Goal: Task Accomplishment & Management: Manage account settings

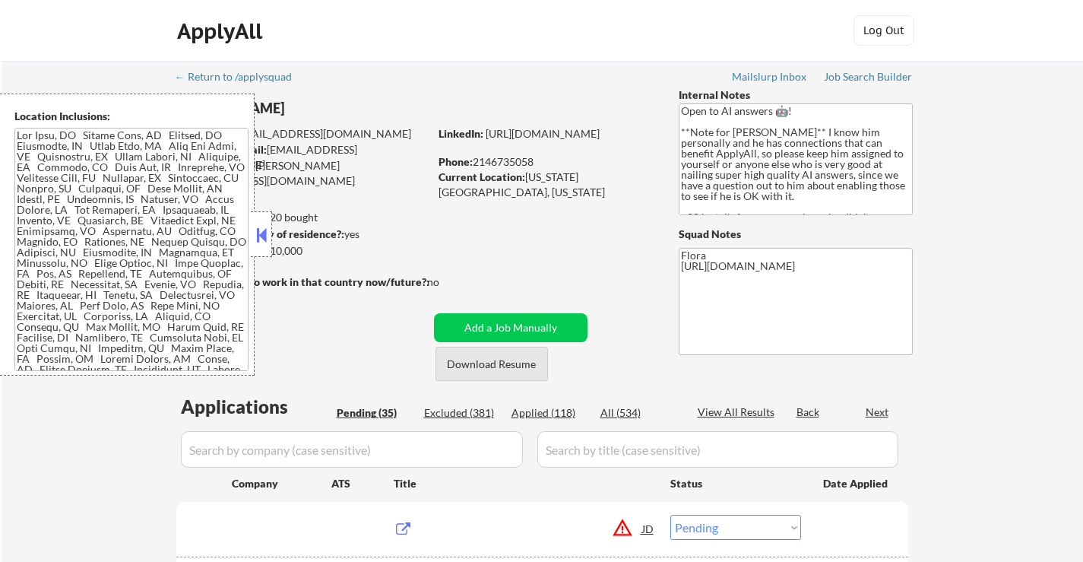
select select ""pending""
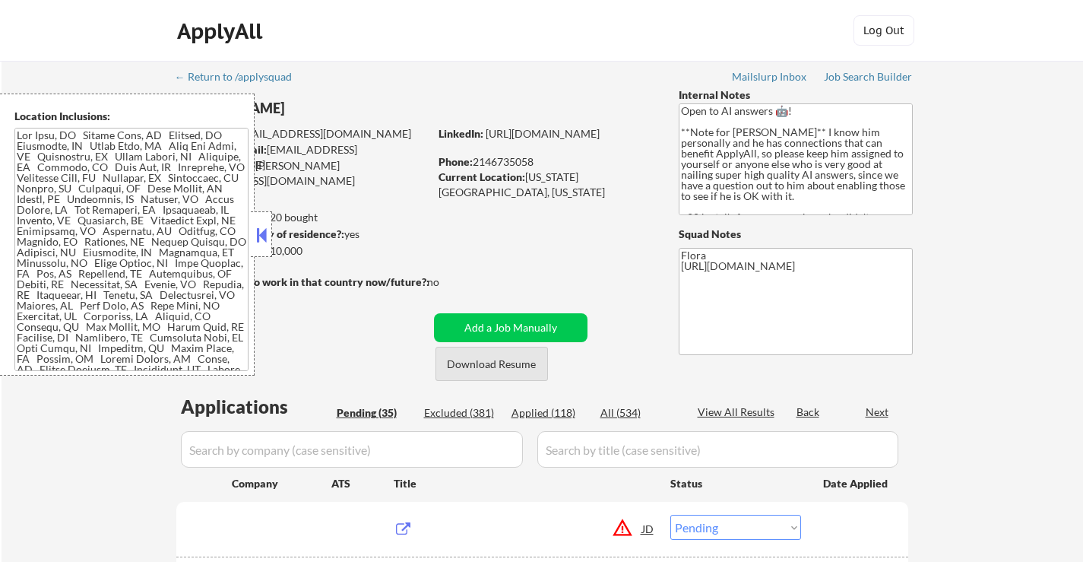
select select ""pending""
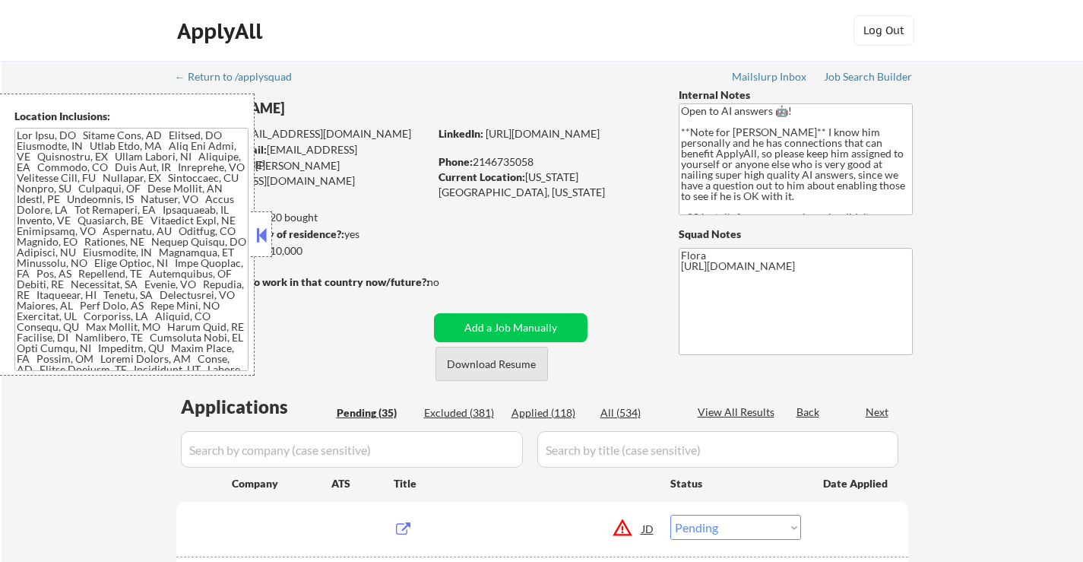
select select ""pending""
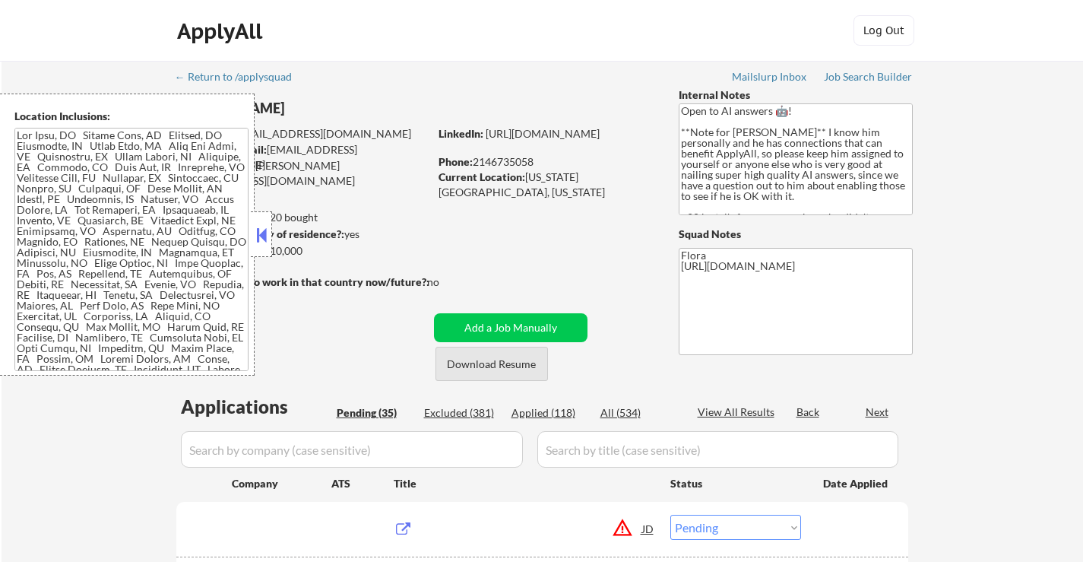
select select ""pending""
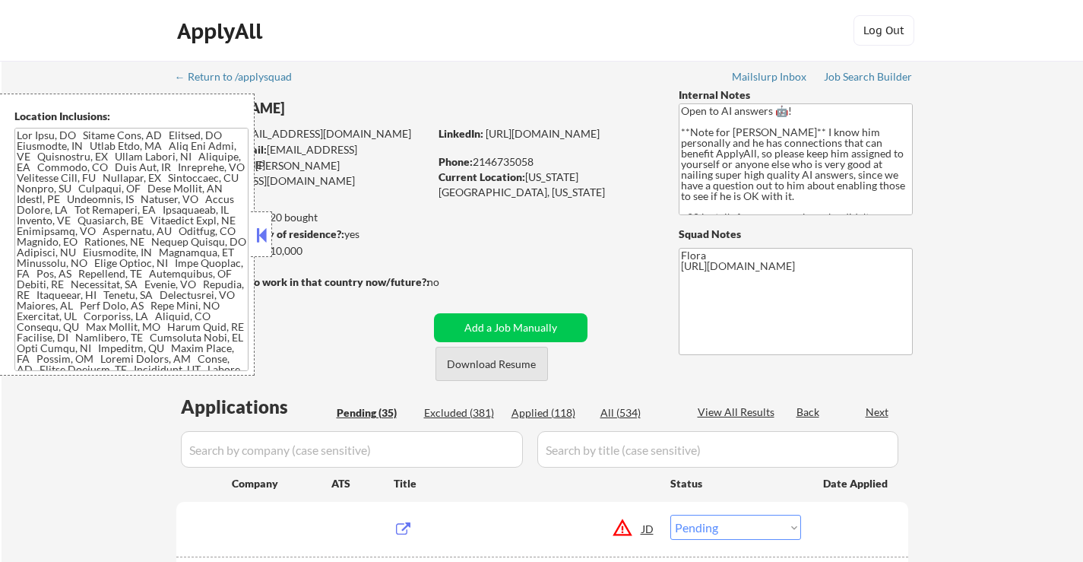
select select ""pending""
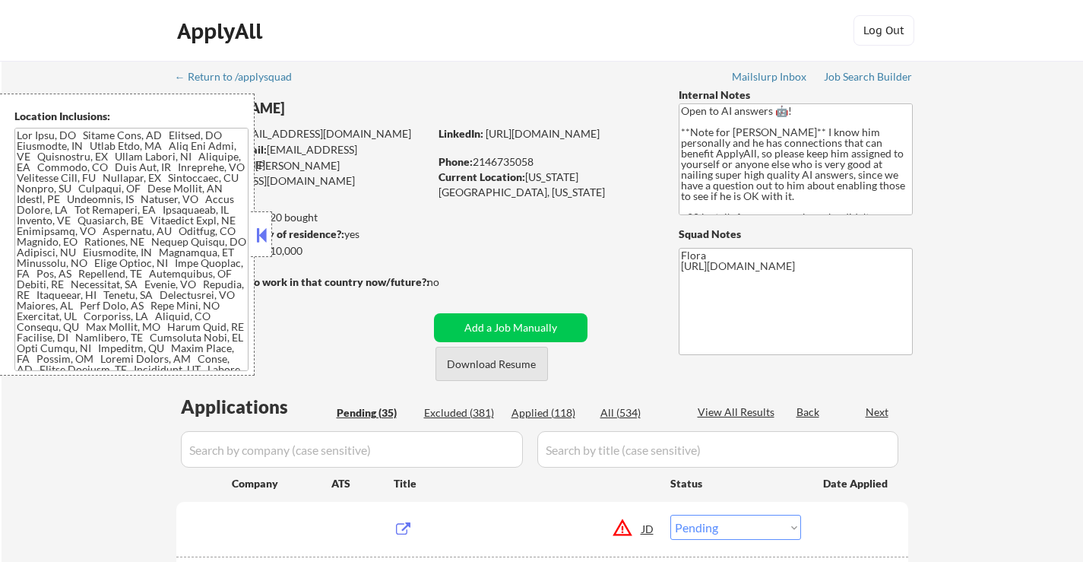
select select ""pending""
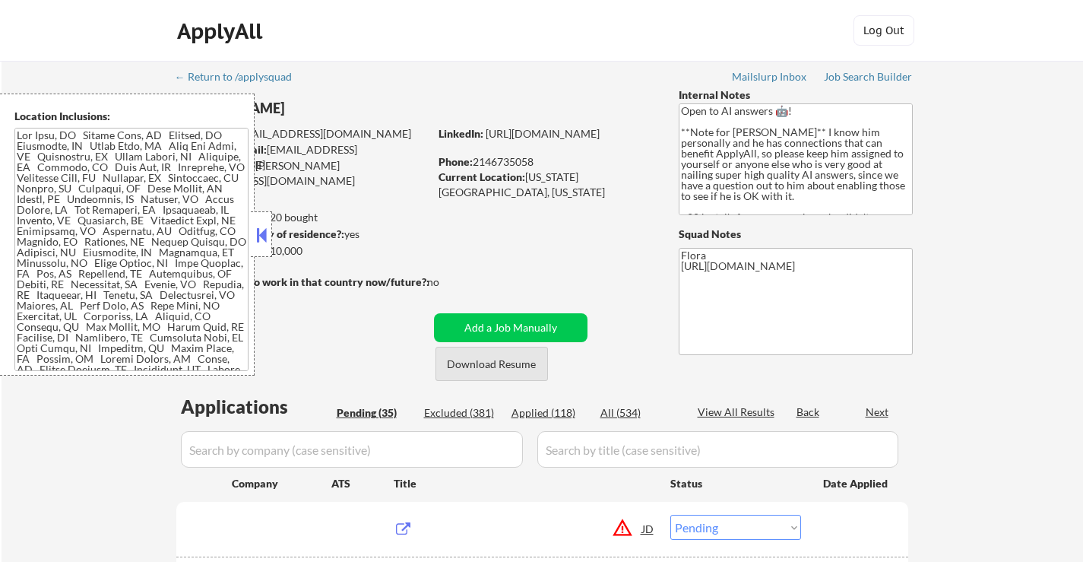
select select ""pending""
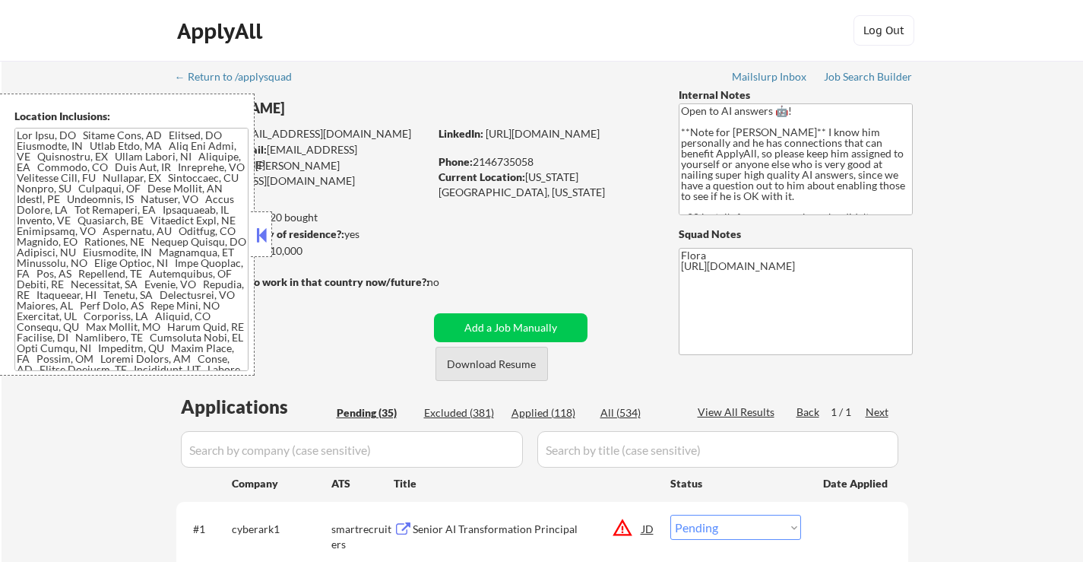
drag, startPoint x: 509, startPoint y: 363, endPoint x: 502, endPoint y: 409, distance: 46.2
click at [509, 363] on button "Download Resume" at bounding box center [492, 364] width 113 height 34
click at [262, 217] on div at bounding box center [261, 234] width 21 height 46
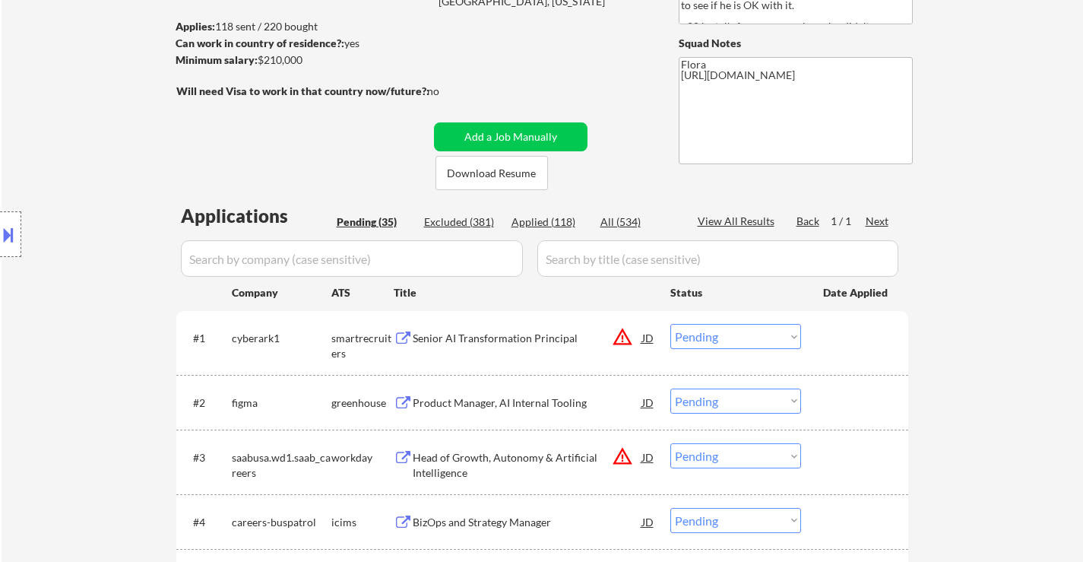
scroll to position [228, 0]
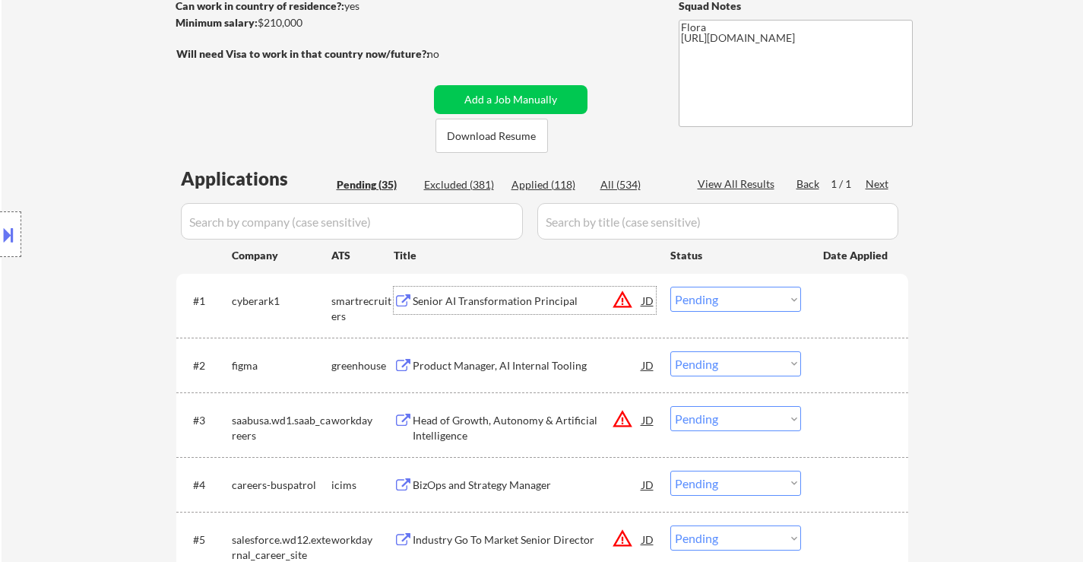
click at [528, 303] on div "Senior AI Transformation Principal" at bounding box center [528, 300] width 230 height 15
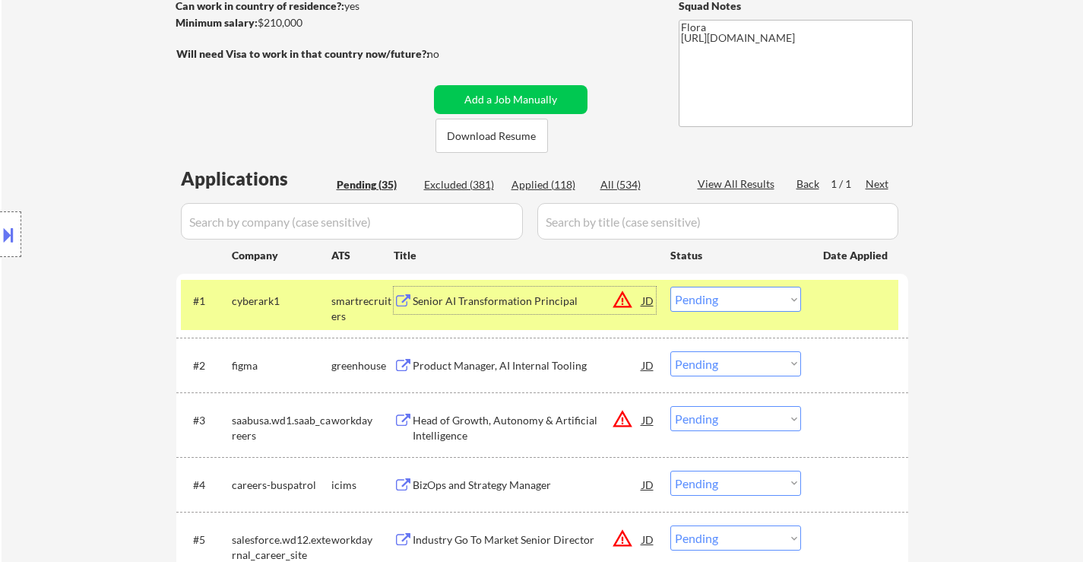
scroll to position [304, 0]
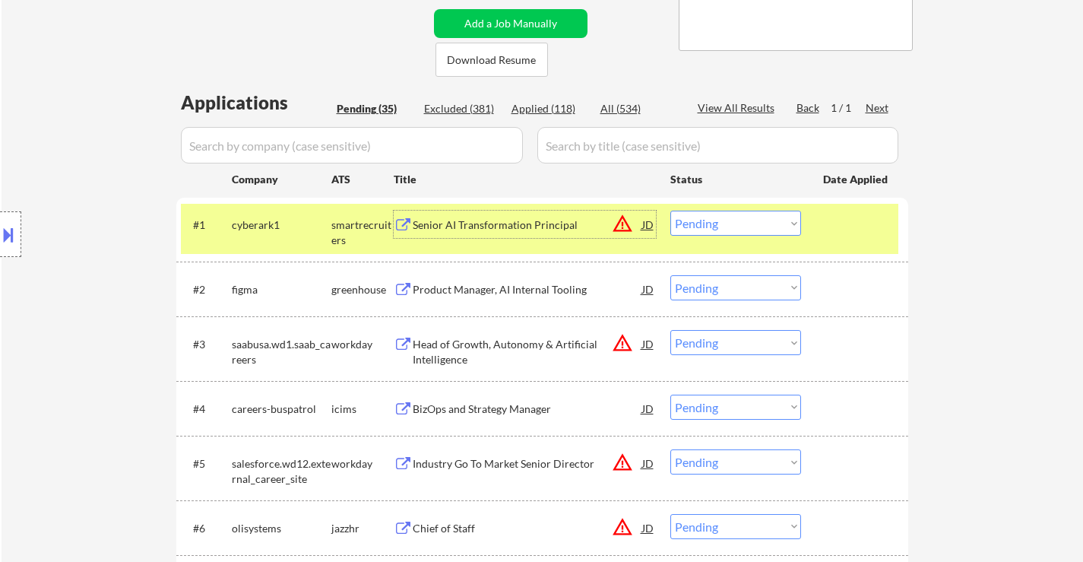
click at [511, 287] on div "Product Manager, AI Internal Tooling" at bounding box center [528, 289] width 230 height 15
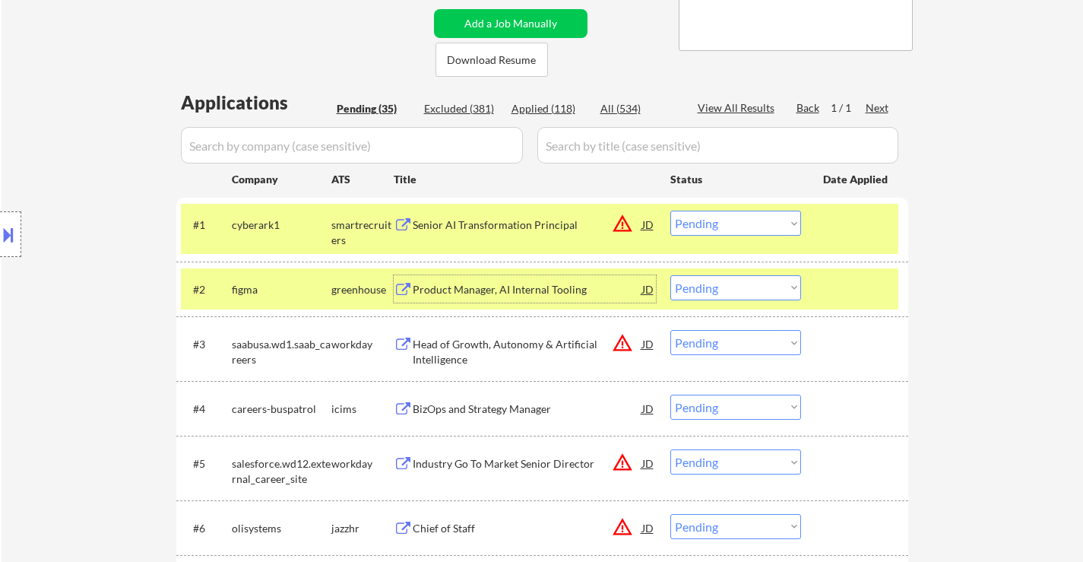
click at [733, 221] on select "Choose an option... Pending Applied Excluded (Questions) Excluded (Expired) Exc…" at bounding box center [735, 223] width 131 height 25
click at [670, 211] on select "Choose an option... Pending Applied Excluded (Questions) Excluded (Expired) Exc…" at bounding box center [735, 223] width 131 height 25
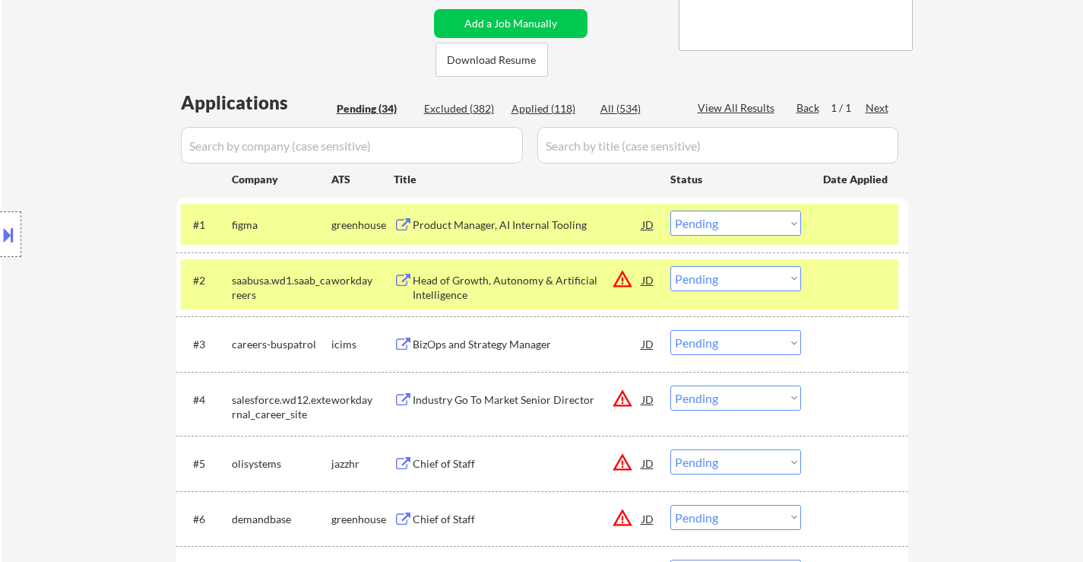
click at [853, 281] on div at bounding box center [856, 279] width 67 height 27
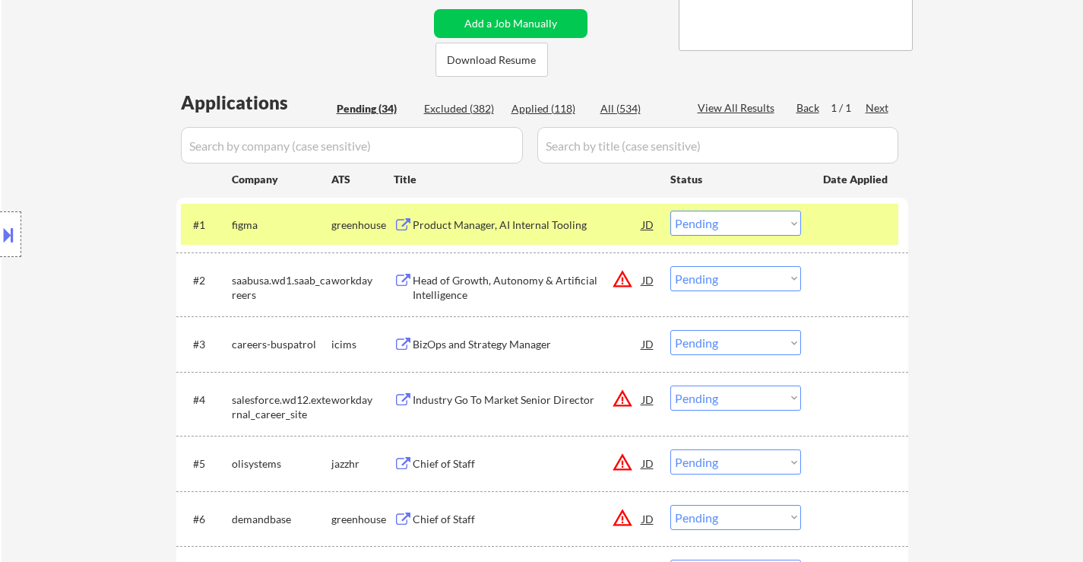
click at [522, 275] on div "Head of Growth, Autonomy & Artificial Intelligence" at bounding box center [528, 288] width 230 height 30
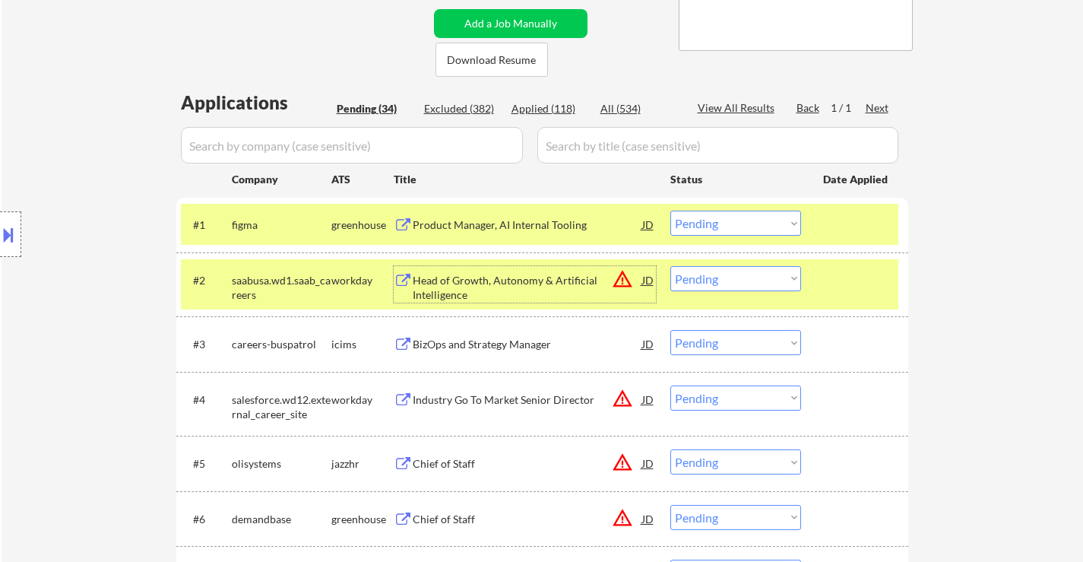
click at [717, 218] on select "Choose an option... Pending Applied Excluded (Questions) Excluded (Expired) Exc…" at bounding box center [735, 223] width 131 height 25
click at [670, 211] on select "Choose an option... Pending Applied Excluded (Questions) Excluded (Expired) Exc…" at bounding box center [735, 223] width 131 height 25
select select ""pending""
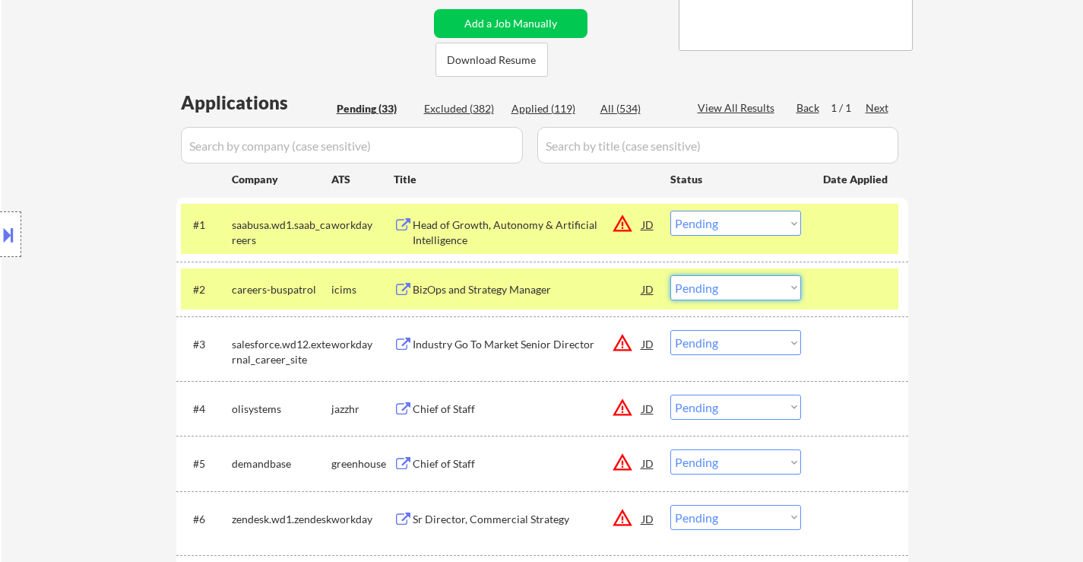
click at [725, 287] on select "Choose an option... Pending Applied Excluded (Questions) Excluded (Expired) Exc…" at bounding box center [735, 287] width 131 height 25
click at [670, 275] on select "Choose an option... Pending Applied Excluded (Questions) Excluded (Expired) Exc…" at bounding box center [735, 287] width 131 height 25
select select ""pending""
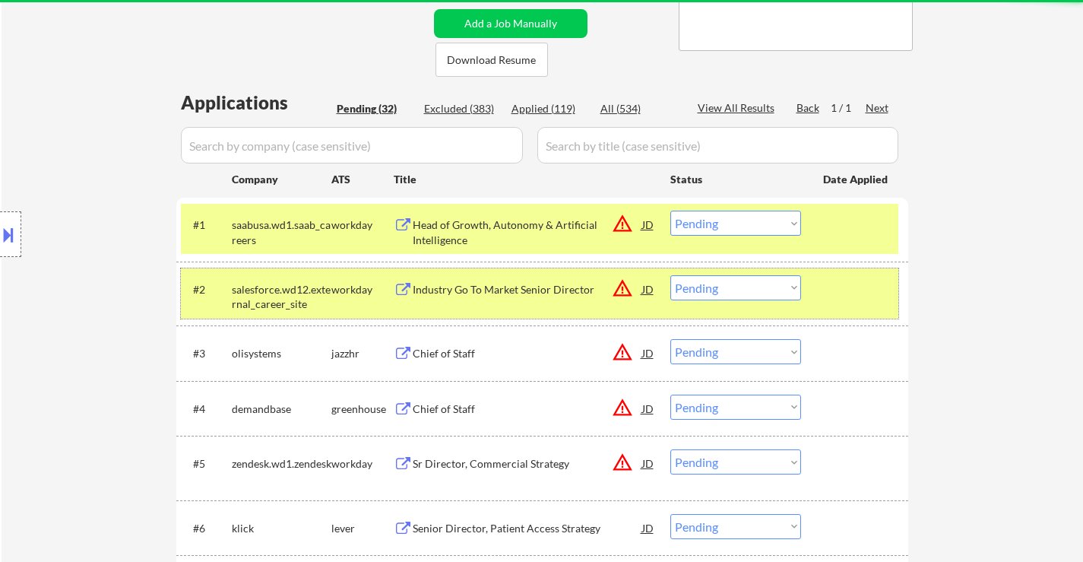
click at [830, 293] on div at bounding box center [856, 288] width 67 height 27
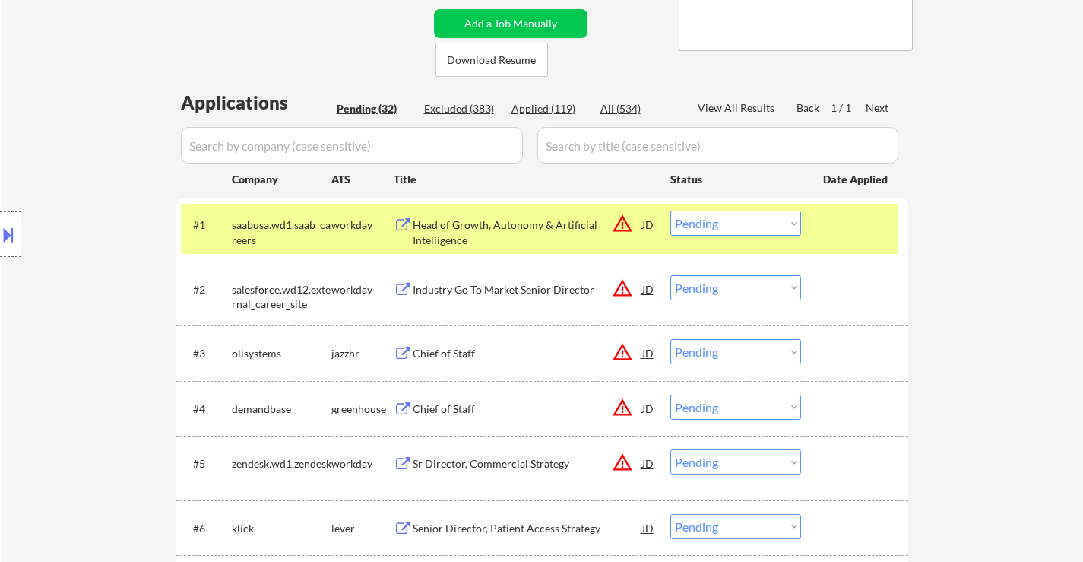
click at [544, 287] on div "Industry Go To Market Senior Director" at bounding box center [528, 289] width 230 height 15
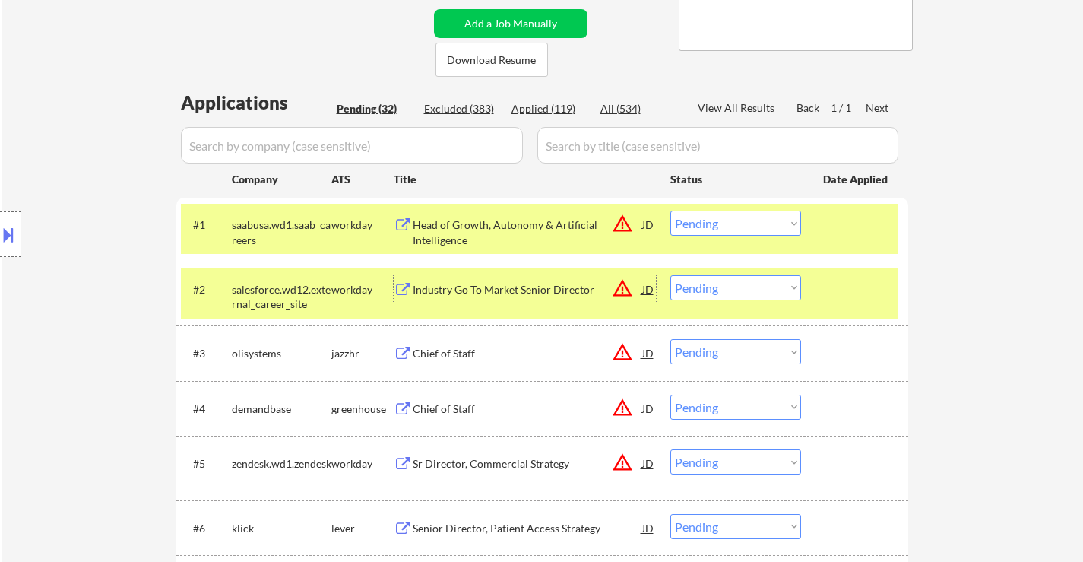
drag, startPoint x: 724, startPoint y: 221, endPoint x: 729, endPoint y: 233, distance: 13.0
click at [724, 221] on select "Choose an option... Pending Applied Excluded (Questions) Excluded (Expired) Exc…" at bounding box center [735, 223] width 131 height 25
click at [670, 211] on select "Choose an option... Pending Applied Excluded (Questions) Excluded (Expired) Exc…" at bounding box center [735, 223] width 131 height 25
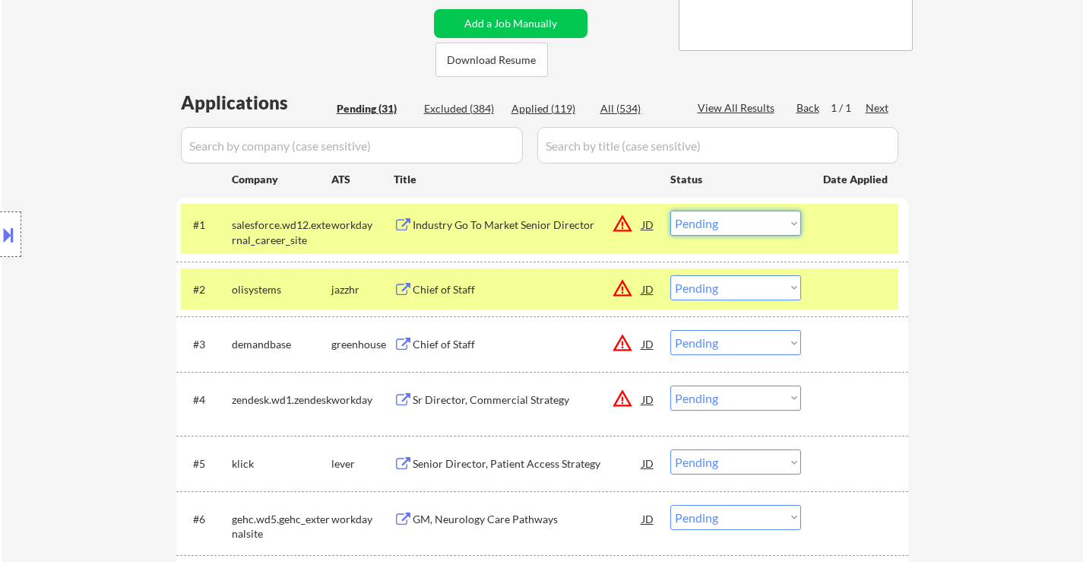
click at [728, 228] on select "Choose an option... Pending Applied Excluded (Questions) Excluded (Expired) Exc…" at bounding box center [735, 223] width 131 height 25
click at [670, 211] on select "Choose an option... Pending Applied Excluded (Questions) Excluded (Expired) Exc…" at bounding box center [735, 223] width 131 height 25
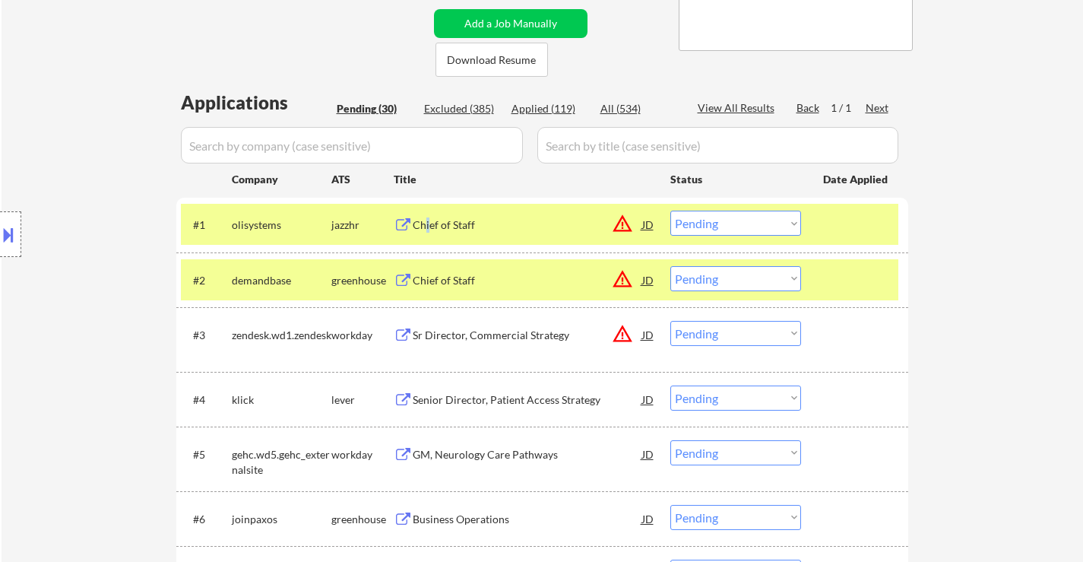
click at [429, 220] on div "Chief of Staff" at bounding box center [528, 224] width 230 height 15
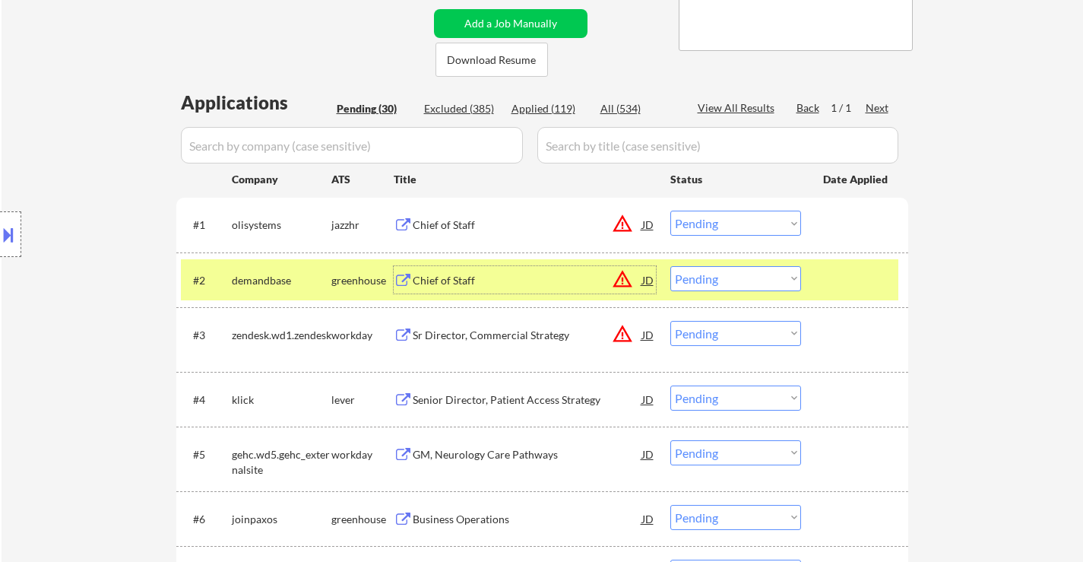
click at [441, 286] on div "Chief of Staff" at bounding box center [528, 280] width 230 height 15
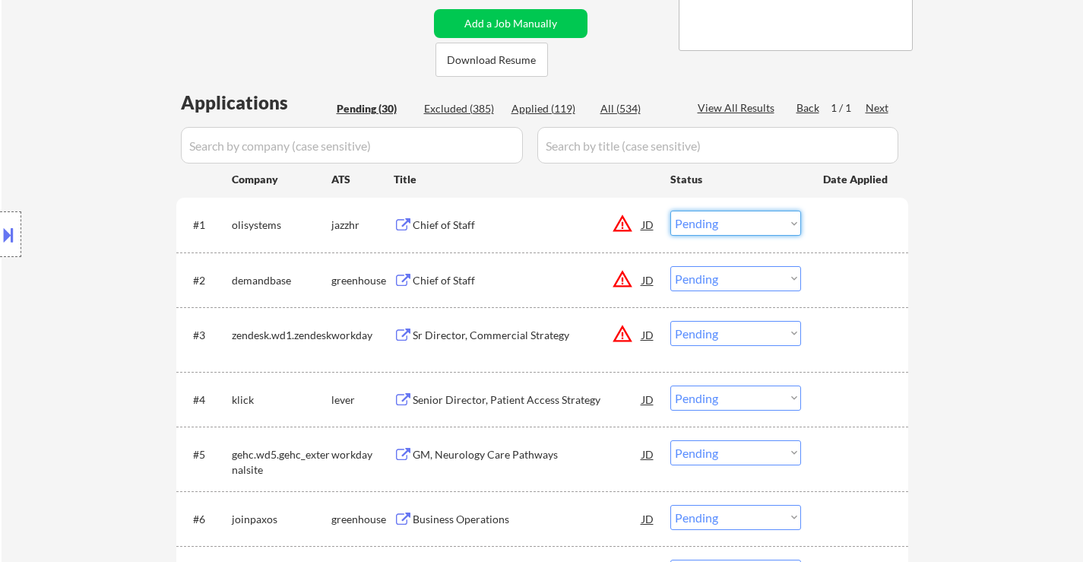
drag, startPoint x: 688, startPoint y: 222, endPoint x: 689, endPoint y: 233, distance: 11.5
click at [688, 222] on select "Choose an option... Pending Applied Excluded (Questions) Excluded (Expired) Exc…" at bounding box center [735, 223] width 131 height 25
click at [670, 211] on select "Choose an option... Pending Applied Excluded (Questions) Excluded (Expired) Exc…" at bounding box center [735, 223] width 131 height 25
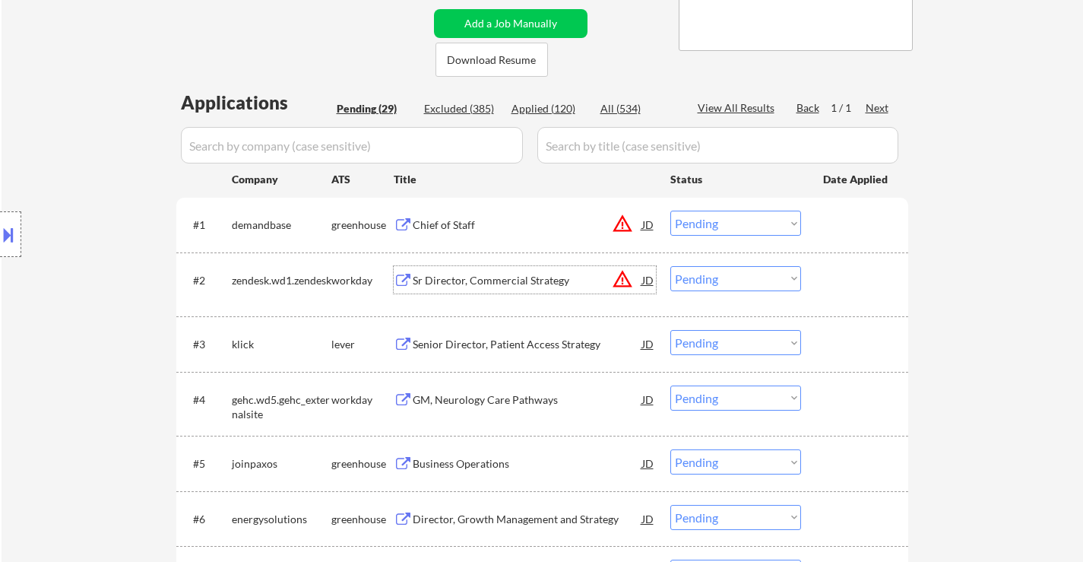
click at [496, 277] on div "Sr Director, Commercial Strategy" at bounding box center [528, 280] width 230 height 15
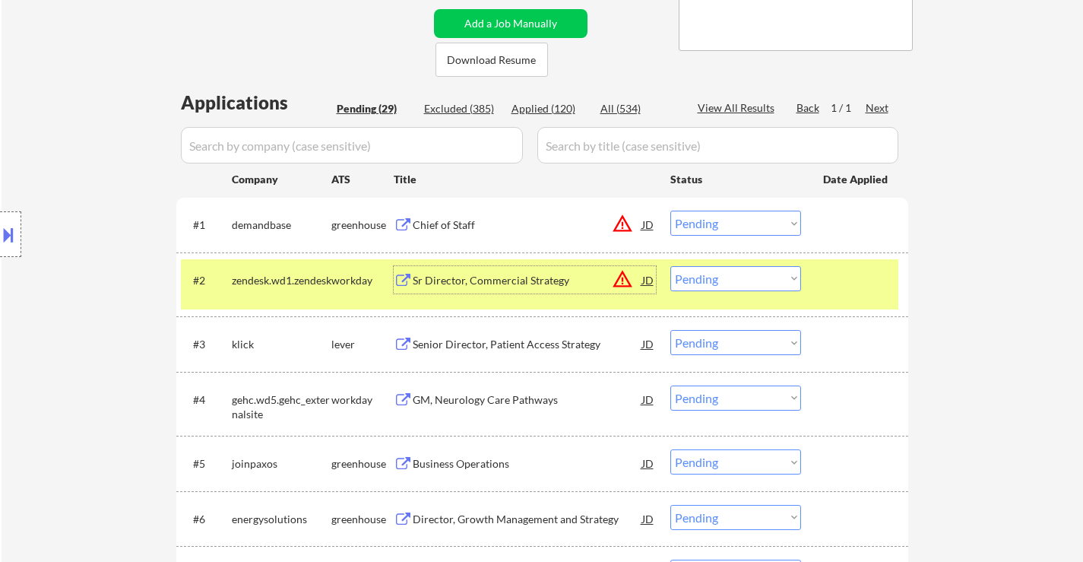
click at [724, 220] on select "Choose an option... Pending Applied Excluded (Questions) Excluded (Expired) Exc…" at bounding box center [735, 223] width 131 height 25
click at [670, 211] on select "Choose an option... Pending Applied Excluded (Questions) Excluded (Expired) Exc…" at bounding box center [735, 223] width 131 height 25
select select ""pending""
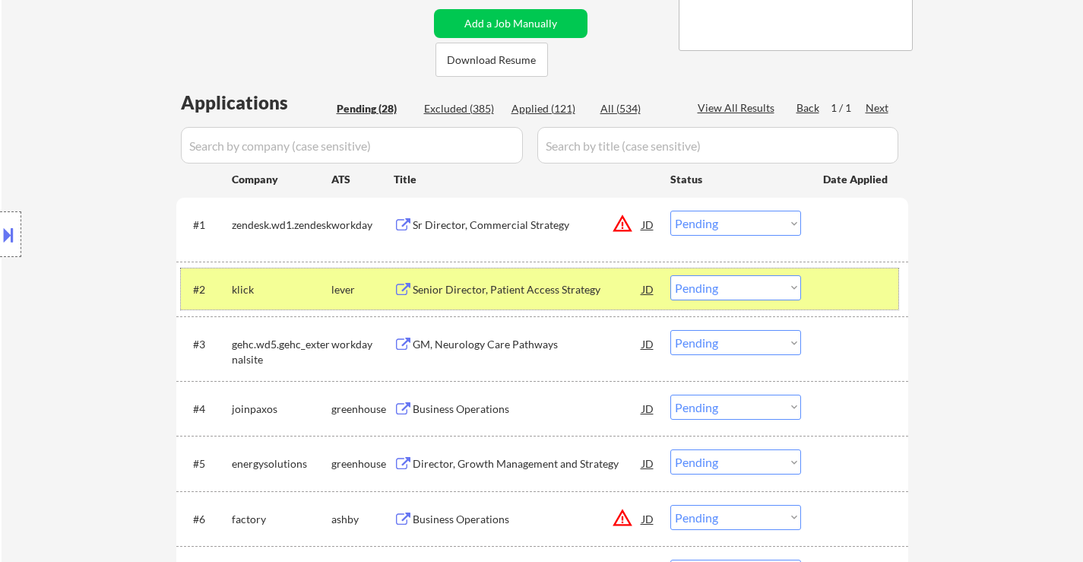
click at [848, 288] on div at bounding box center [856, 288] width 67 height 27
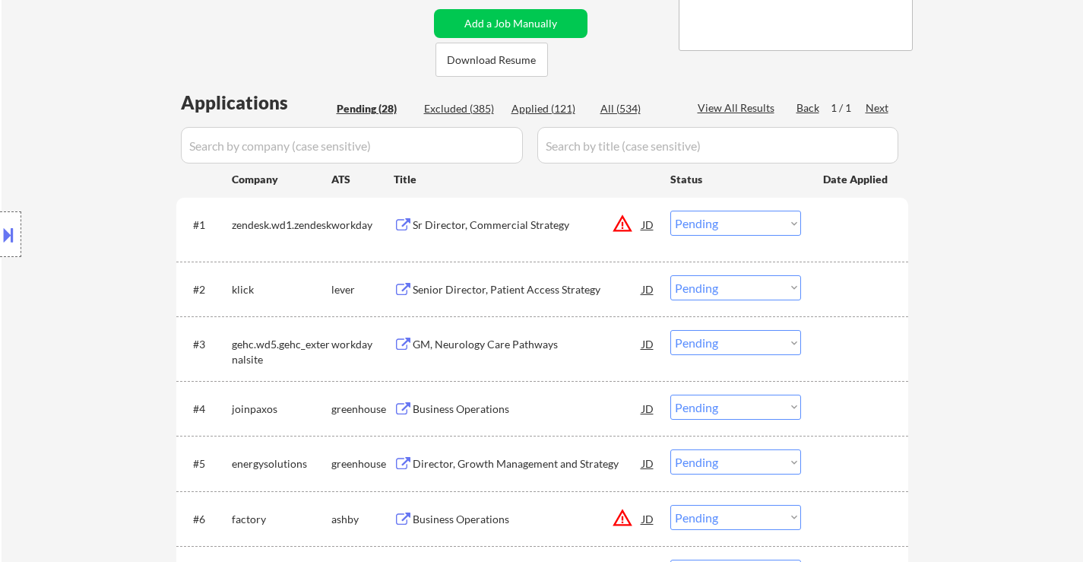
click at [547, 294] on div "Senior Director, Patient Access Strategy" at bounding box center [528, 289] width 230 height 15
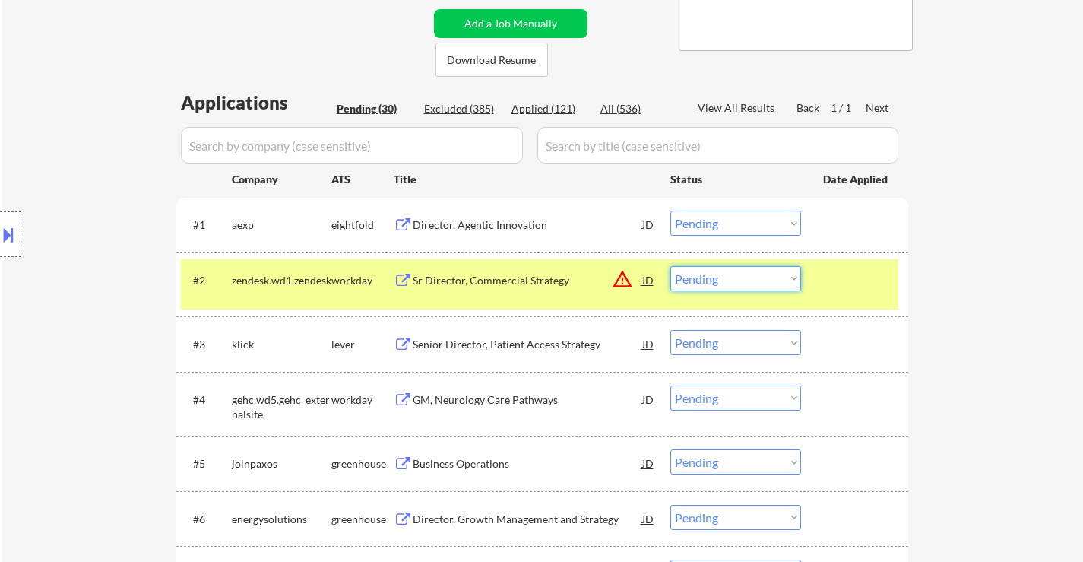
click at [734, 278] on select "Choose an option... Pending Applied Excluded (Questions) Excluded (Expired) Exc…" at bounding box center [735, 278] width 131 height 25
click at [670, 266] on select "Choose an option... Pending Applied Excluded (Questions) Excluded (Expired) Exc…" at bounding box center [735, 278] width 131 height 25
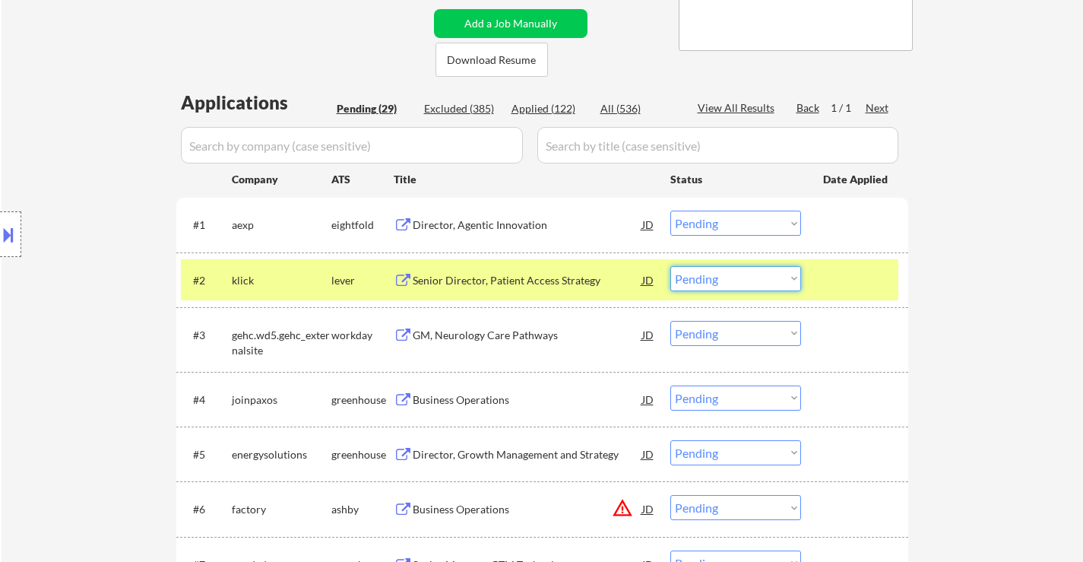
click at [743, 277] on select "Choose an option... Pending Applied Excluded (Questions) Excluded (Expired) Exc…" at bounding box center [735, 278] width 131 height 25
click at [670, 266] on select "Choose an option... Pending Applied Excluded (Questions) Excluded (Expired) Exc…" at bounding box center [735, 278] width 131 height 25
select select ""pending""
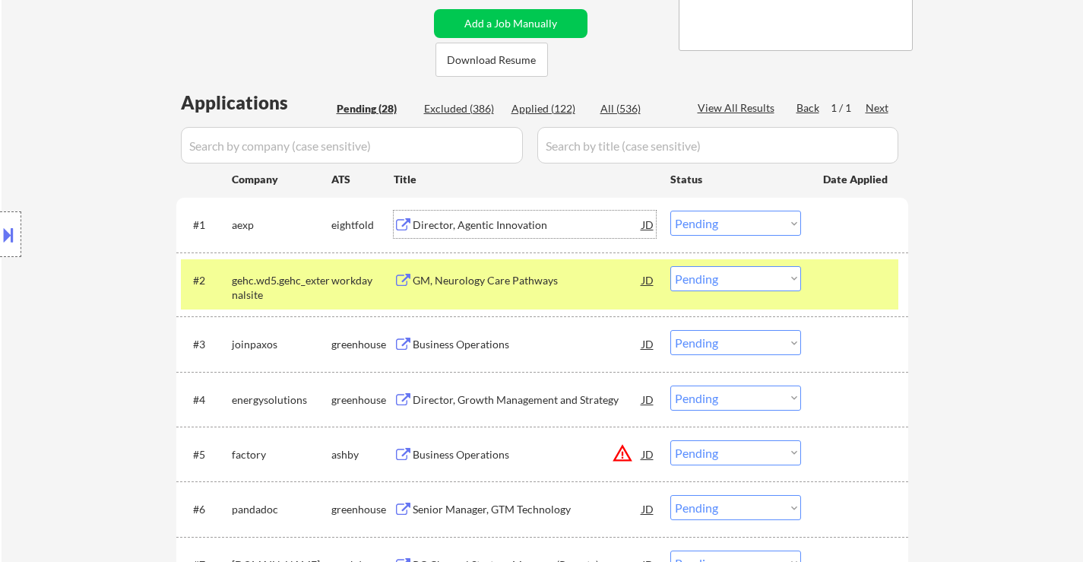
click at [495, 227] on div "Director, Agentic Innovation" at bounding box center [528, 224] width 230 height 15
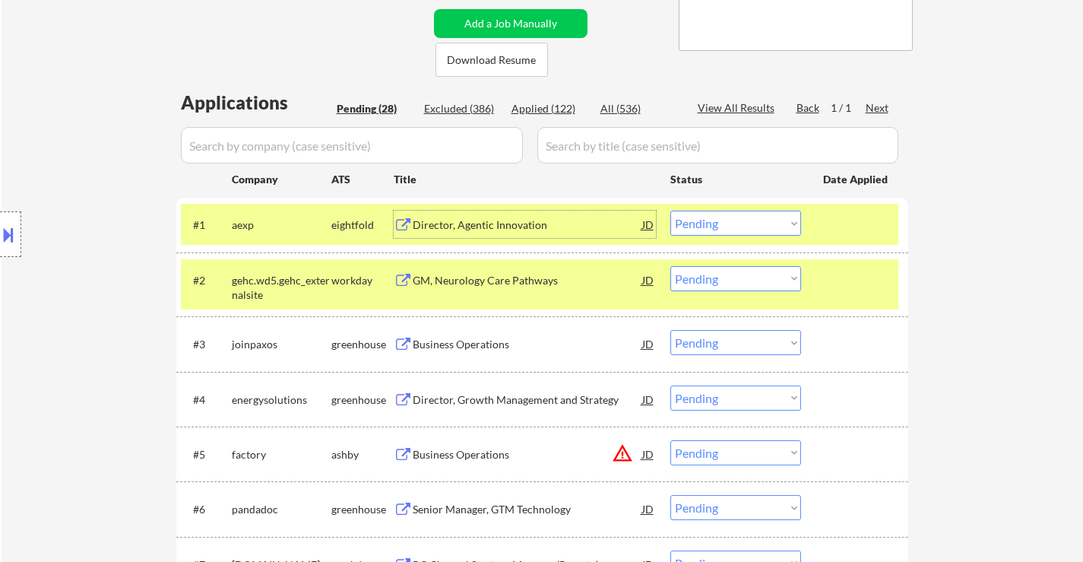
click at [732, 220] on select "Choose an option... Pending Applied Excluded (Questions) Excluded (Expired) Exc…" at bounding box center [735, 223] width 131 height 25
click at [670, 211] on select "Choose an option... Pending Applied Excluded (Questions) Excluded (Expired) Exc…" at bounding box center [735, 223] width 131 height 25
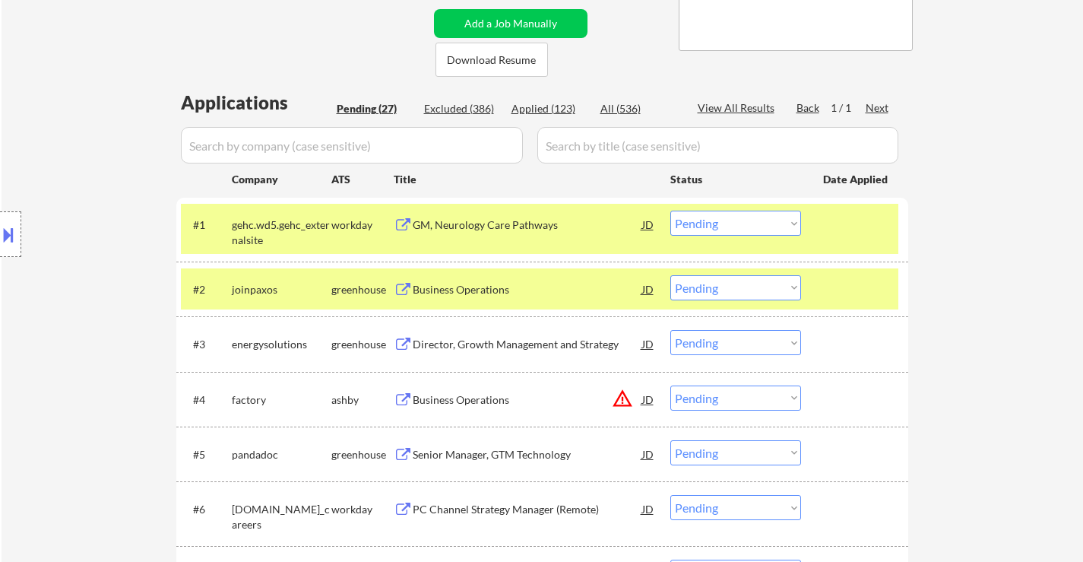
click at [540, 229] on div "GM, Neurology Care Pathways" at bounding box center [528, 224] width 230 height 15
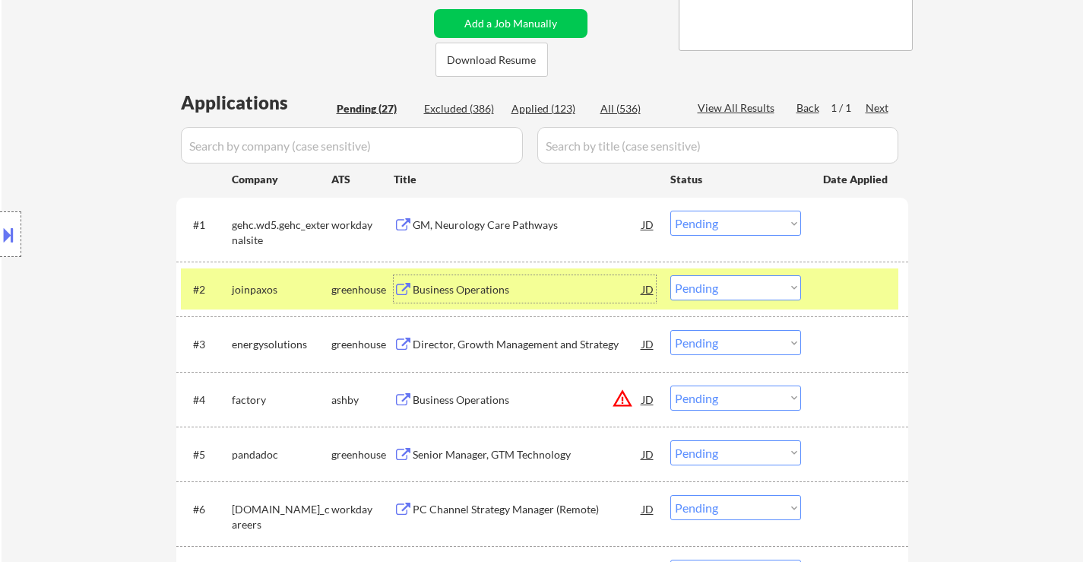
click at [494, 296] on div "Business Operations" at bounding box center [528, 289] width 230 height 15
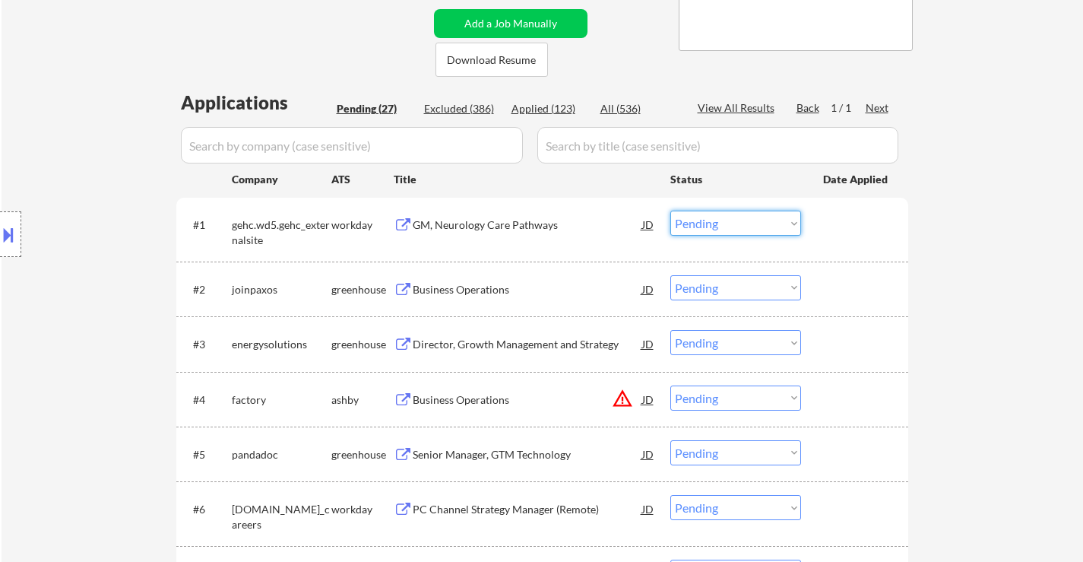
click at [727, 225] on select "Choose an option... Pending Applied Excluded (Questions) Excluded (Expired) Exc…" at bounding box center [735, 223] width 131 height 25
click at [670, 211] on select "Choose an option... Pending Applied Excluded (Questions) Excluded (Expired) Exc…" at bounding box center [735, 223] width 131 height 25
select select ""pending""
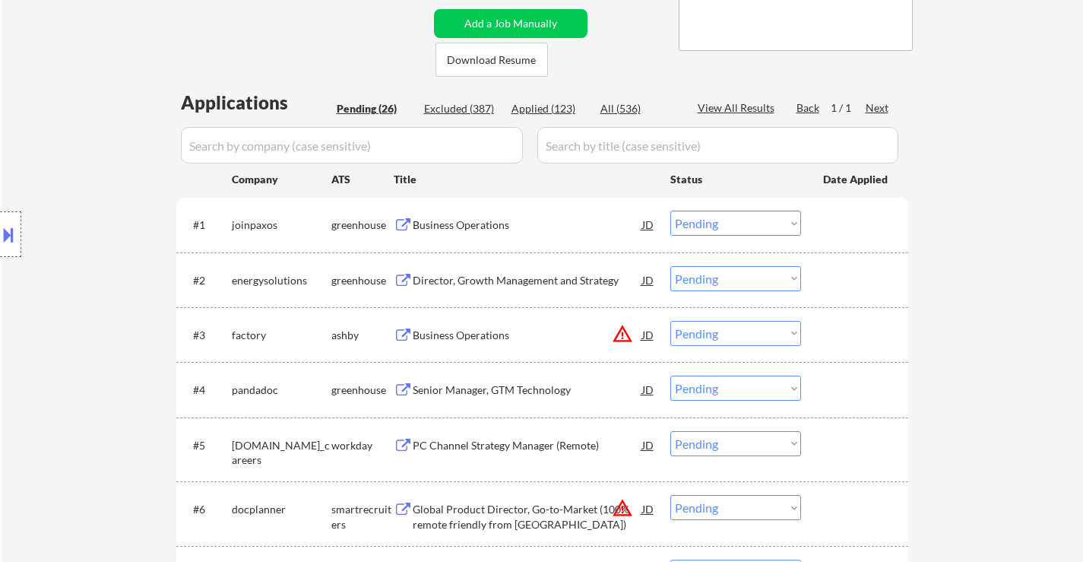
click at [645, 227] on div "JD" at bounding box center [648, 224] width 15 height 27
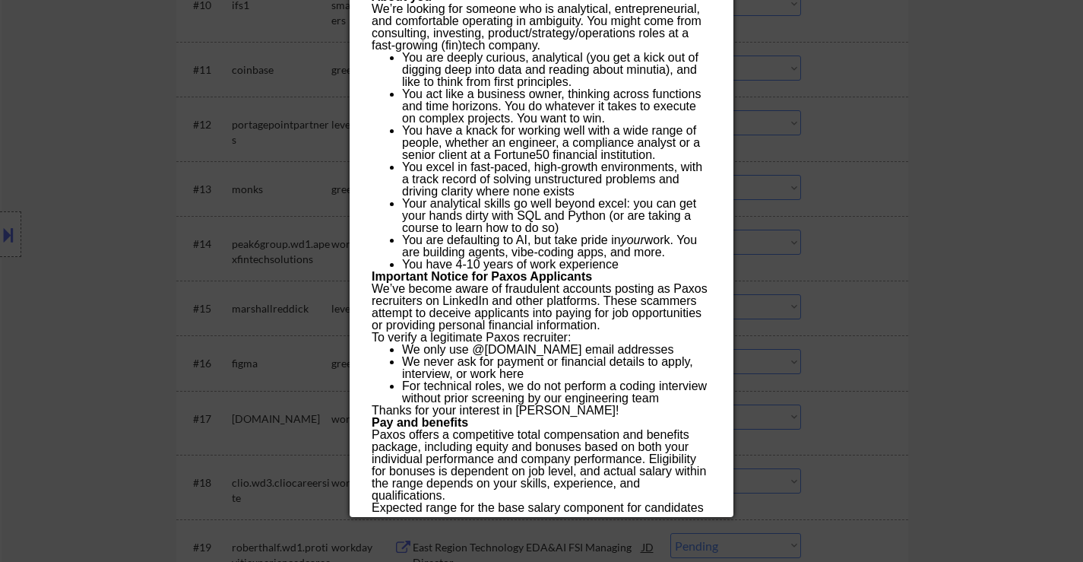
scroll to position [1368, 0]
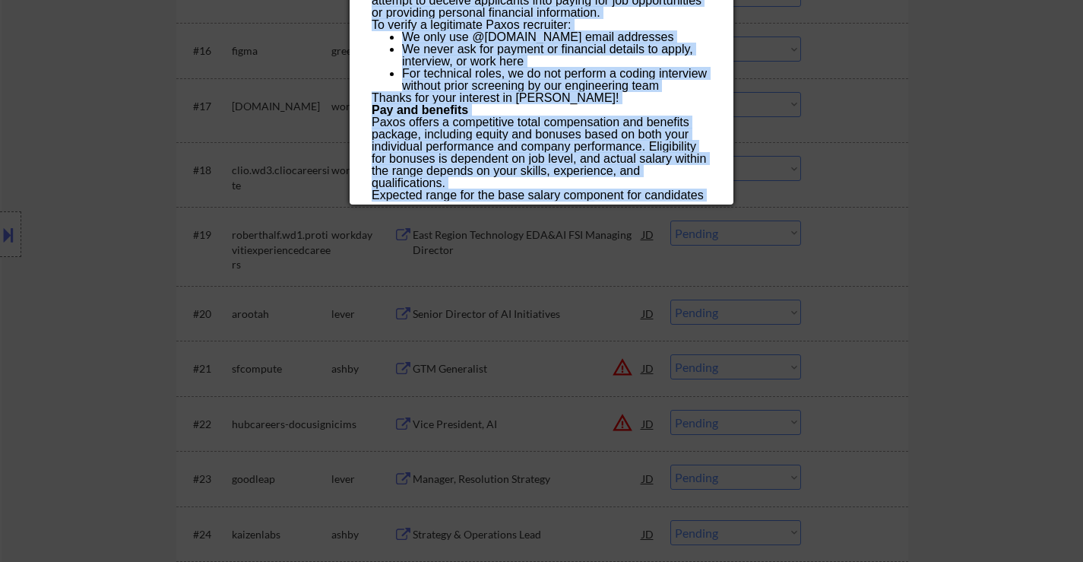
drag, startPoint x: 372, startPoint y: 62, endPoint x: 553, endPoint y: 197, distance: 226.5
